Goal: Find specific page/section: Find specific page/section

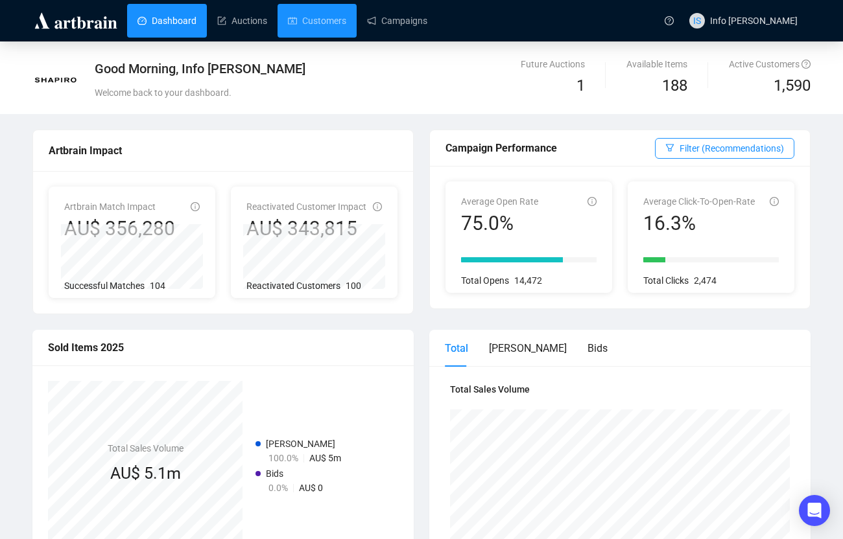
click at [321, 16] on link "Customers" at bounding box center [317, 21] width 58 height 34
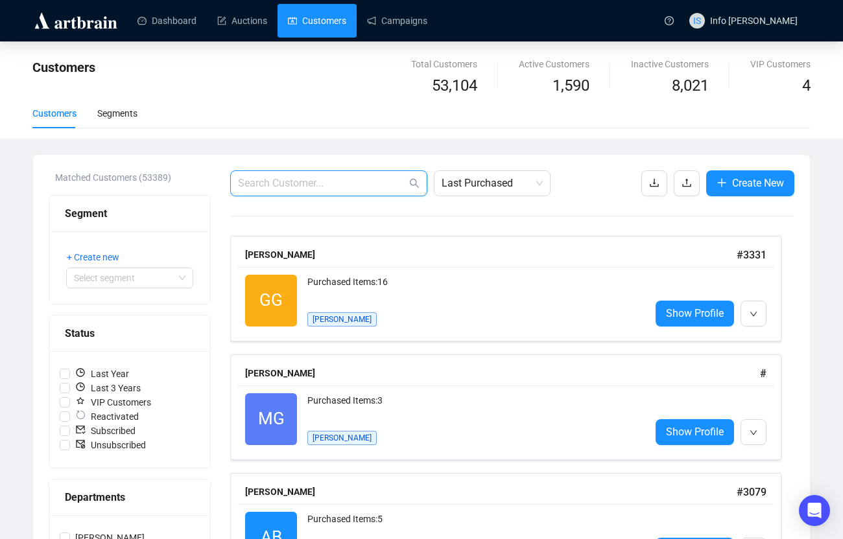
click at [361, 190] on input "text" at bounding box center [322, 184] width 169 height 16
paste input "[EMAIL_ADDRESS][DOMAIN_NAME]>"
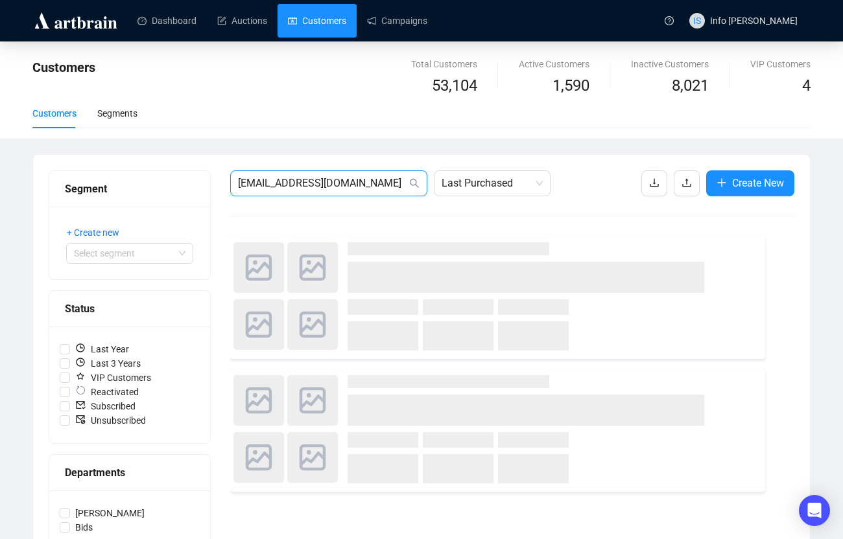
type input "[EMAIL_ADDRESS][DOMAIN_NAME]"
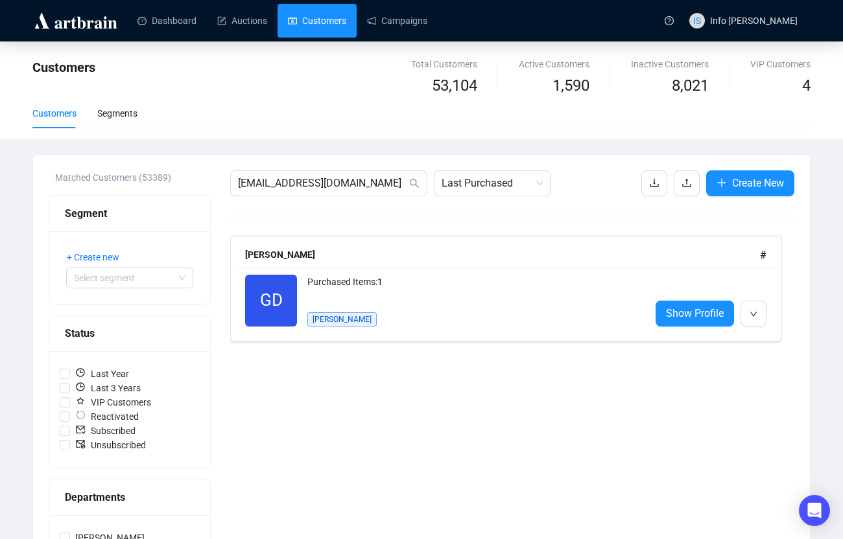
click at [370, 270] on div "GD Reactivated Purchased Items: 1 [PERSON_NAME] Show Profile" at bounding box center [505, 300] width 537 height 67
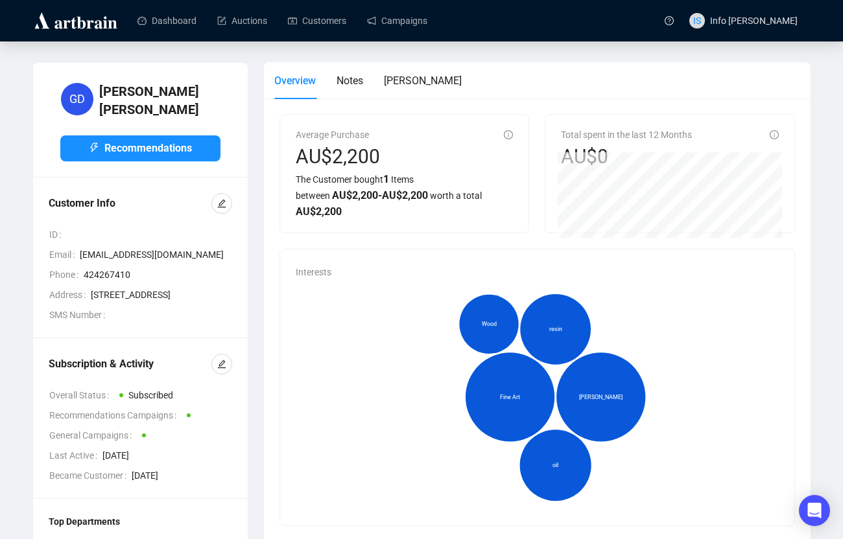
click at [150, 248] on span "[EMAIL_ADDRESS][DOMAIN_NAME]" at bounding box center [156, 255] width 152 height 14
